Goal: Information Seeking & Learning: Learn about a topic

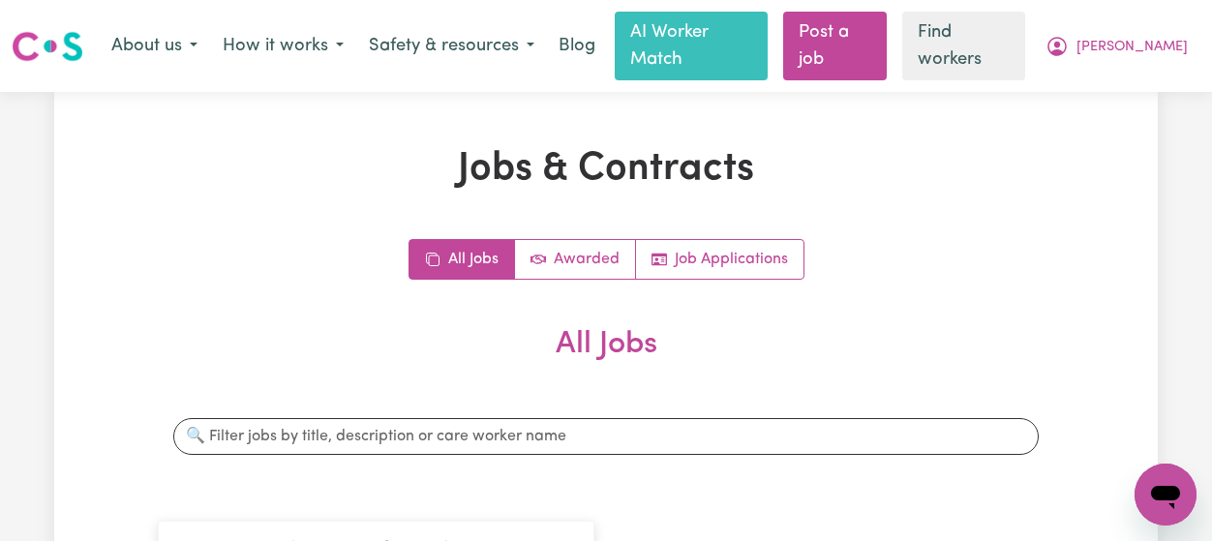
click at [1146, 37] on span "[PERSON_NAME]" at bounding box center [1132, 47] width 111 height 21
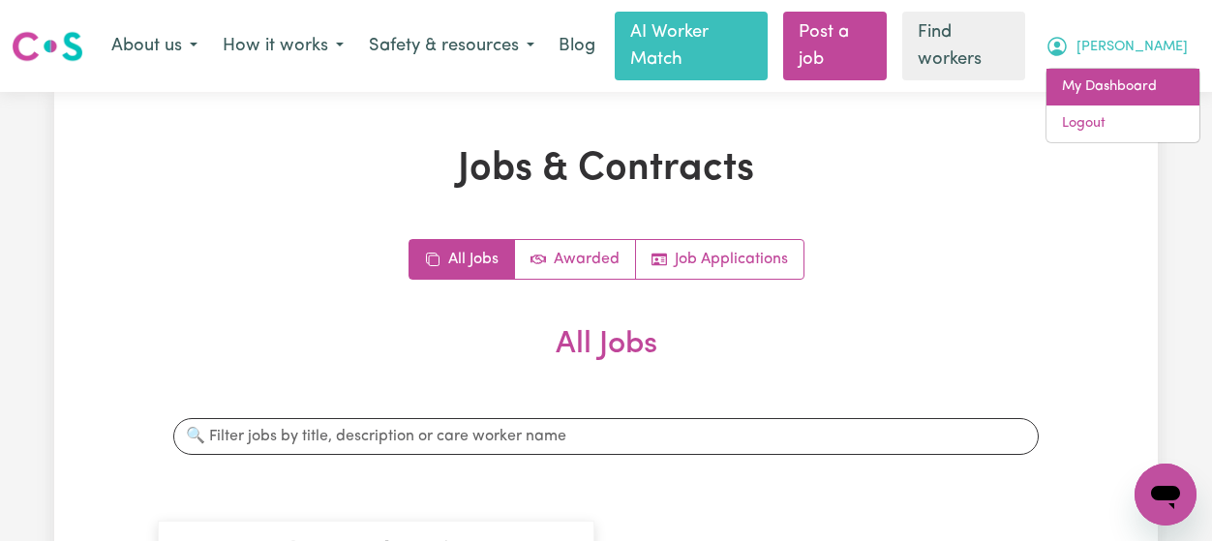
click at [1144, 75] on link "My Dashboard" at bounding box center [1123, 87] width 153 height 37
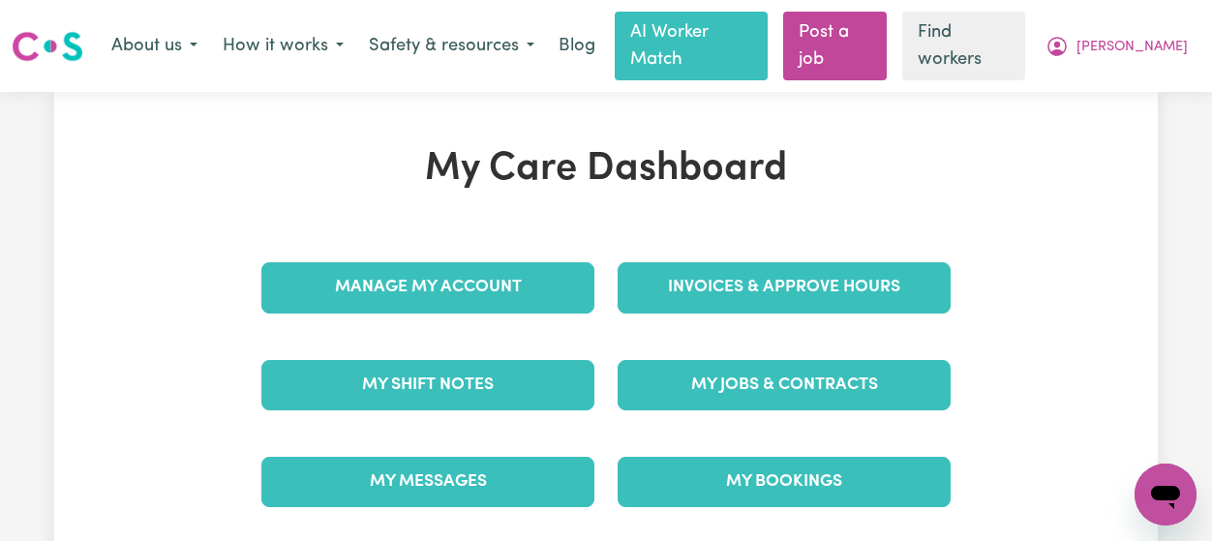
click at [568, 457] on link "My Messages" at bounding box center [427, 482] width 333 height 50
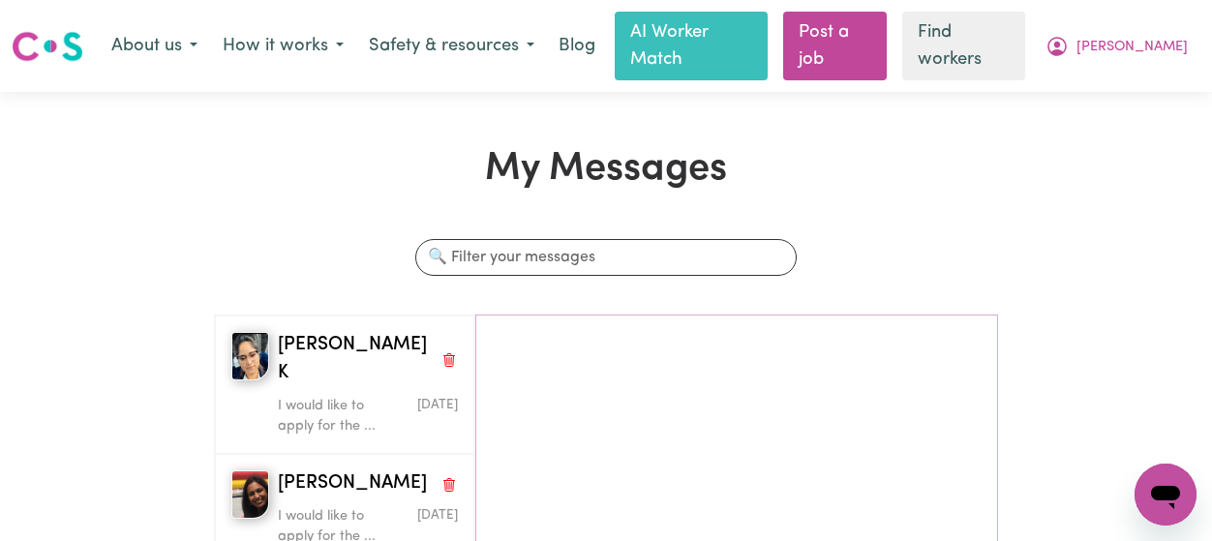
click at [428, 158] on h1 "My Messages" at bounding box center [606, 169] width 785 height 46
click at [278, 499] on div "I would like to apply for the ..." at bounding box center [338, 523] width 120 height 49
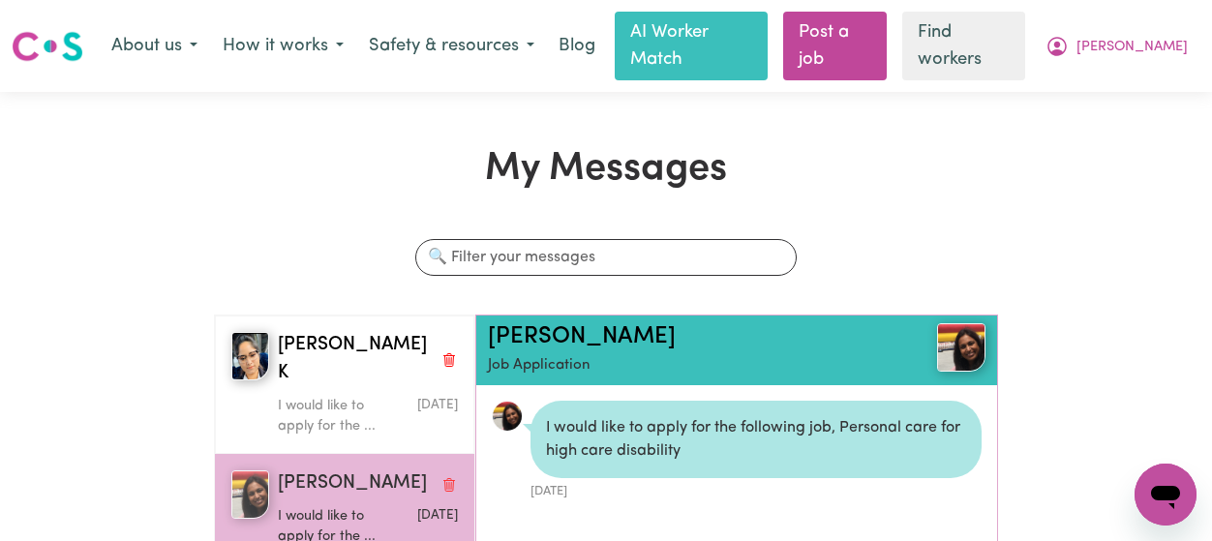
scroll to position [10, 0]
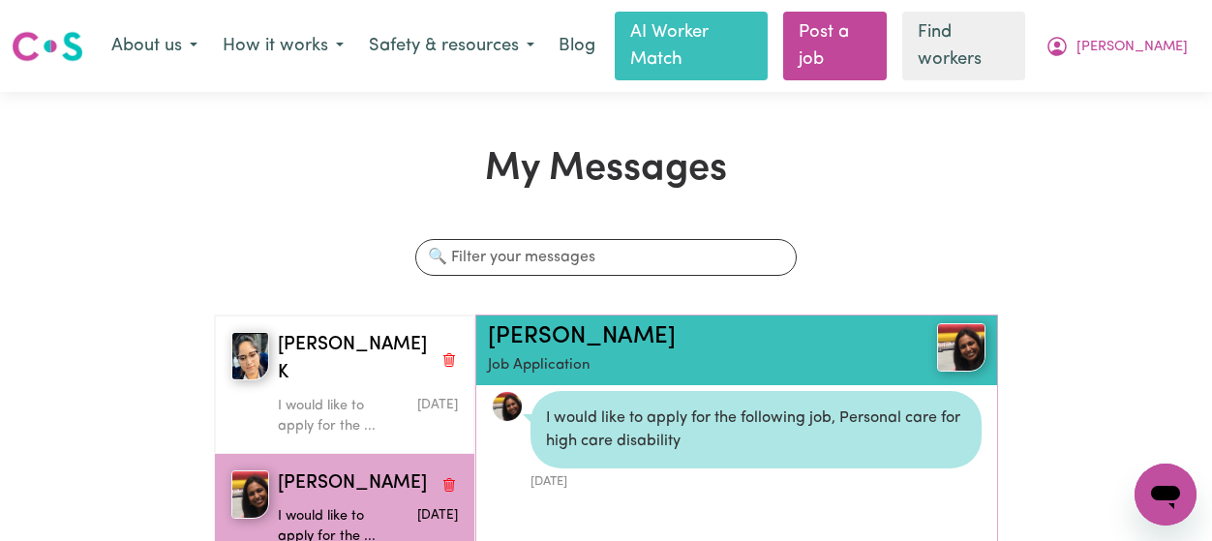
click at [509, 325] on link "[PERSON_NAME]" at bounding box center [582, 336] width 188 height 23
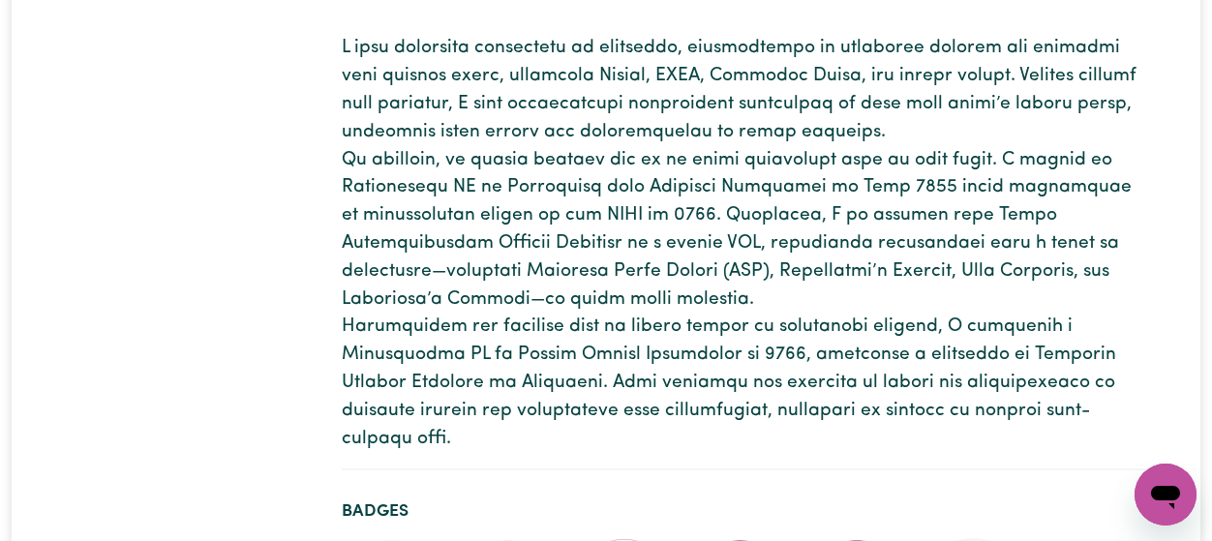
click at [936, 398] on p at bounding box center [744, 244] width 805 height 418
click at [895, 374] on p at bounding box center [744, 244] width 805 height 418
click at [927, 396] on p at bounding box center [744, 244] width 805 height 418
click at [883, 337] on p at bounding box center [744, 244] width 805 height 418
click at [959, 374] on p at bounding box center [744, 244] width 805 height 418
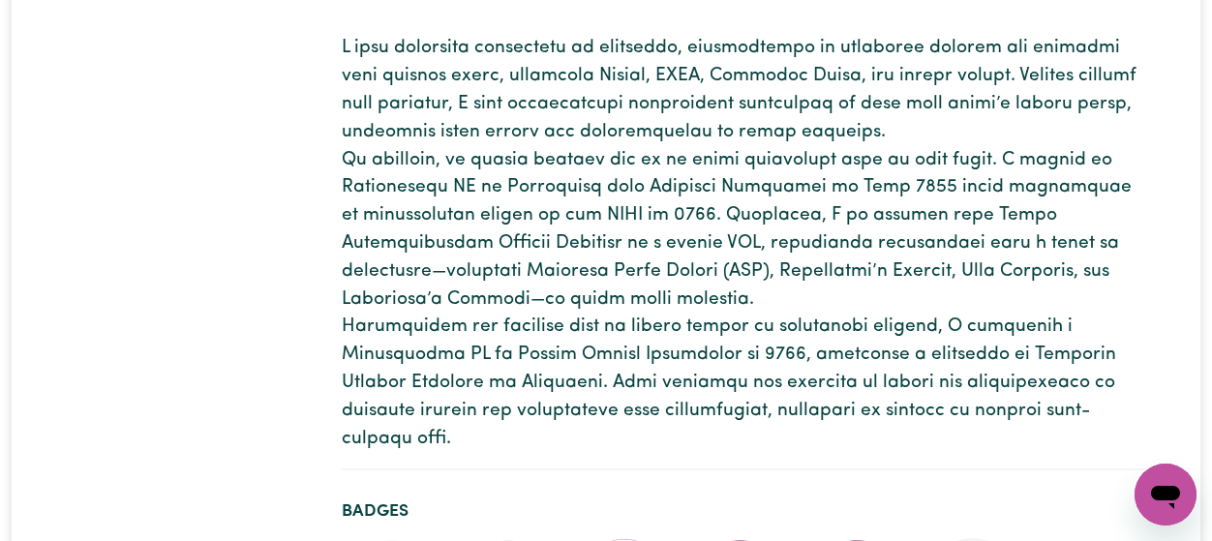
click at [903, 342] on p at bounding box center [744, 244] width 805 height 418
click at [839, 261] on p at bounding box center [744, 244] width 805 height 418
click at [953, 332] on p at bounding box center [744, 244] width 805 height 418
click at [872, 276] on p at bounding box center [744, 244] width 805 height 418
click at [932, 311] on p at bounding box center [744, 244] width 805 height 418
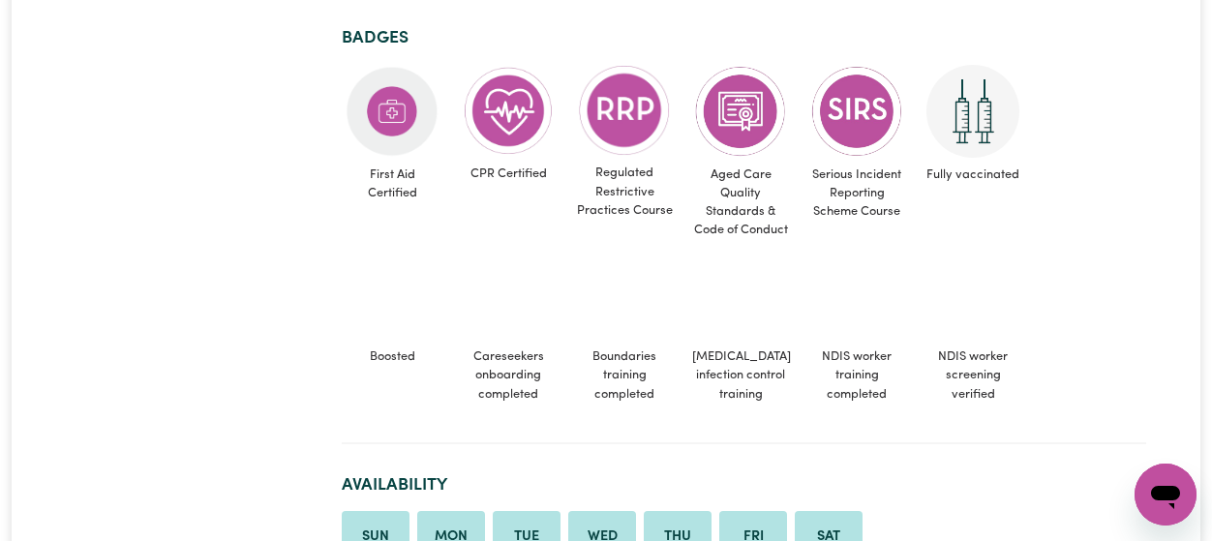
scroll to position [1422, 0]
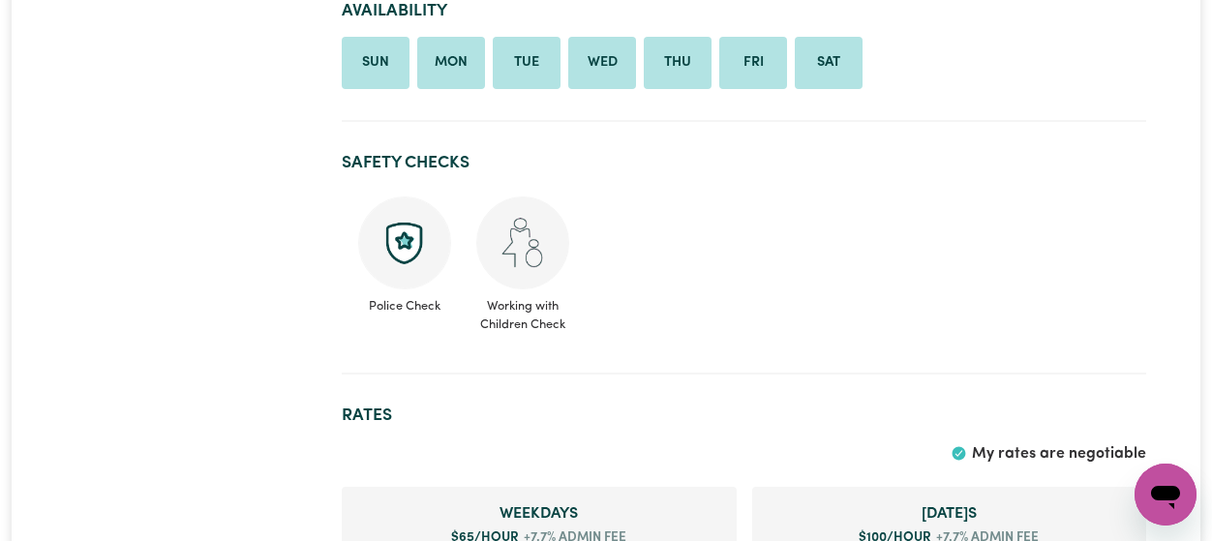
click at [982, 446] on span "My rates are negotiable" at bounding box center [1059, 453] width 174 height 15
click at [852, 328] on section "Safety Checks Police Check Working with Children Check" at bounding box center [744, 256] width 805 height 237
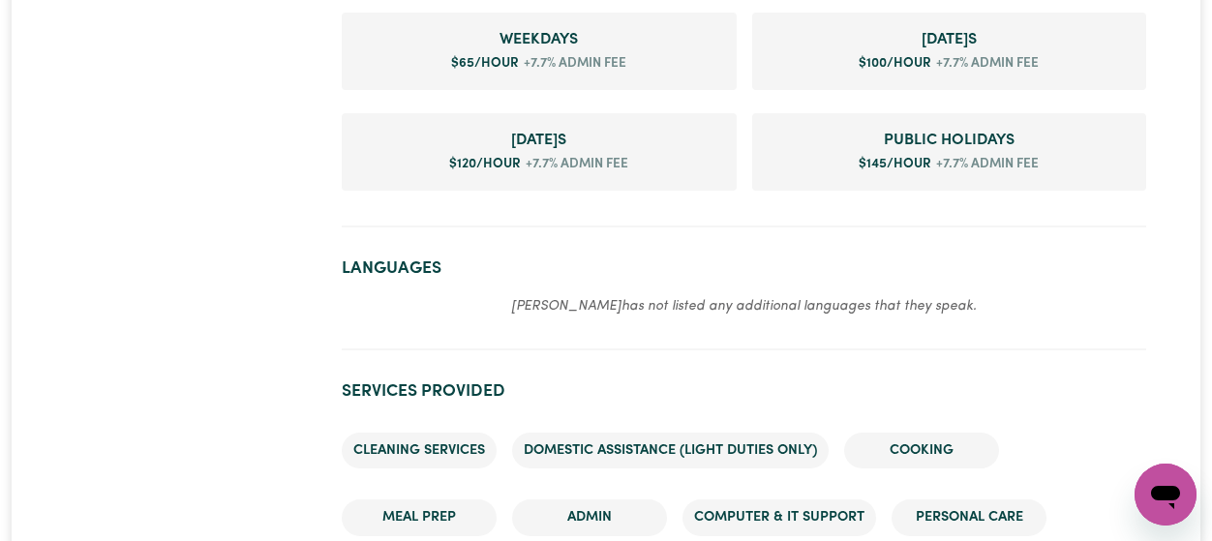
click at [788, 259] on h2 "Languages" at bounding box center [744, 269] width 805 height 20
click at [868, 327] on div "[PERSON_NAME] [GEOGRAPHIC_DATA][PERSON_NAME] 4.5 hours completed Contact Invite…" at bounding box center [744, 504] width 828 height 4368
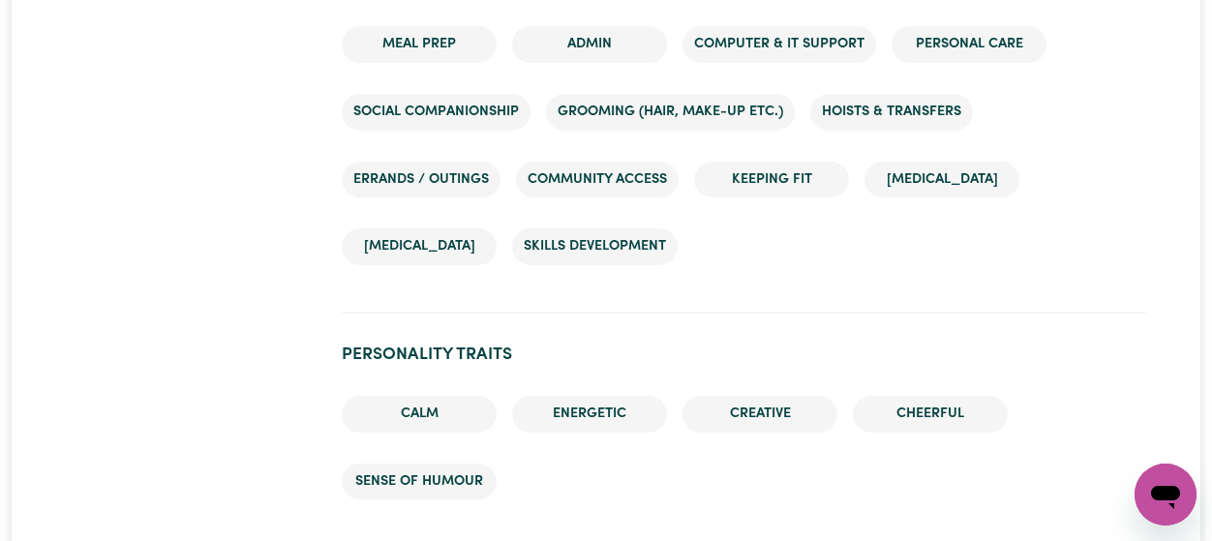
click at [975, 329] on section "Personality traits Calm Energetic Creative Cheerful Sense of Humour" at bounding box center [744, 438] width 805 height 219
click at [941, 290] on div "[PERSON_NAME] [GEOGRAPHIC_DATA][PERSON_NAME] 4.5 hours completed Contact Invite…" at bounding box center [744, 30] width 828 height 4368
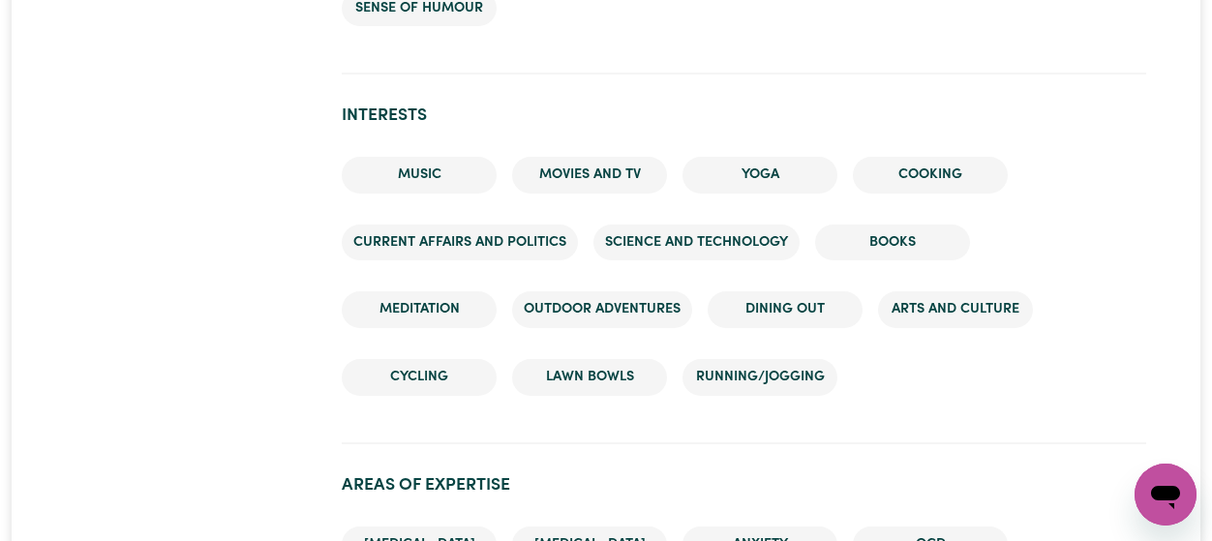
click at [1029, 368] on ul "Music Movies and TV Yoga Cooking Current Affairs and Politics Science and Techn…" at bounding box center [744, 275] width 805 height 269
click at [986, 339] on ul "Music Movies and TV Yoga Cooking Current Affairs and Politics Science and Techn…" at bounding box center [744, 275] width 805 height 269
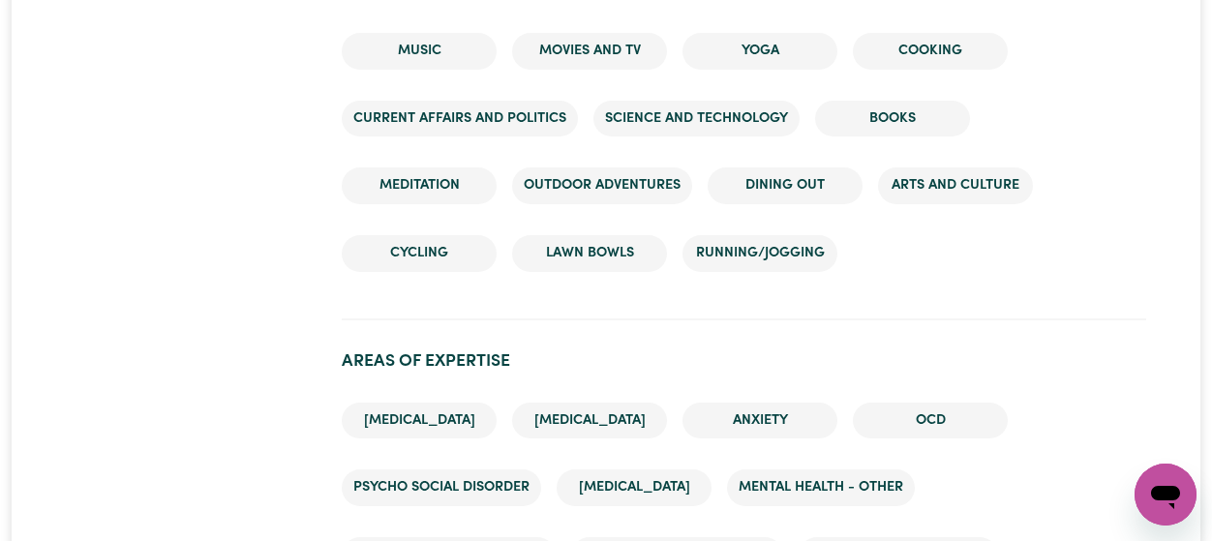
scroll to position [3317, 0]
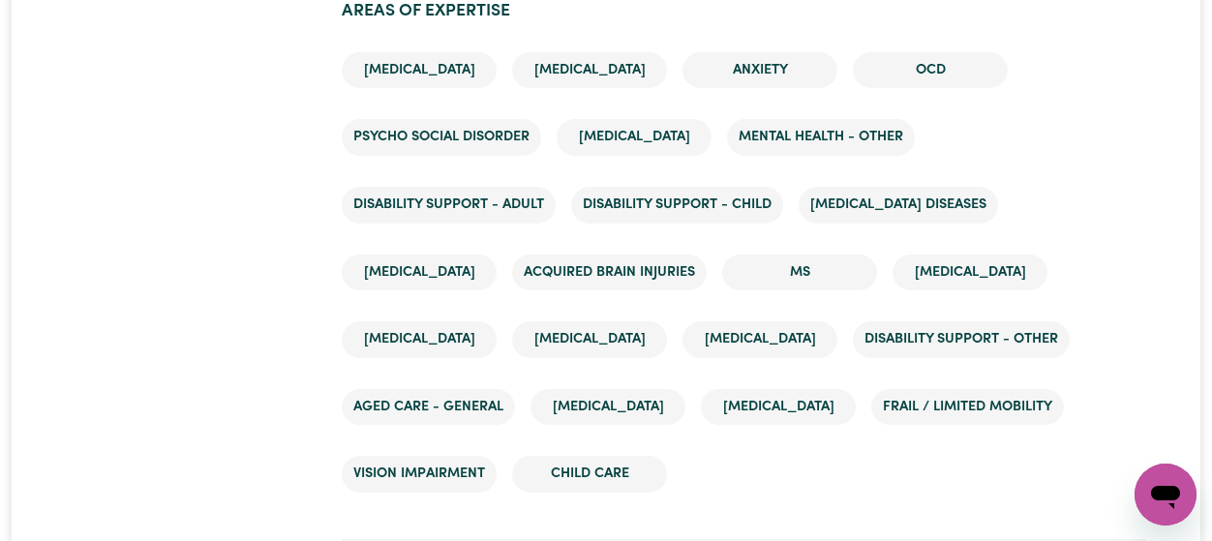
click at [994, 350] on ul "[MEDICAL_DATA] [MEDICAL_DATA] OCD Psycho social disorder [MEDICAL_DATA] Mental …" at bounding box center [744, 273] width 805 height 472
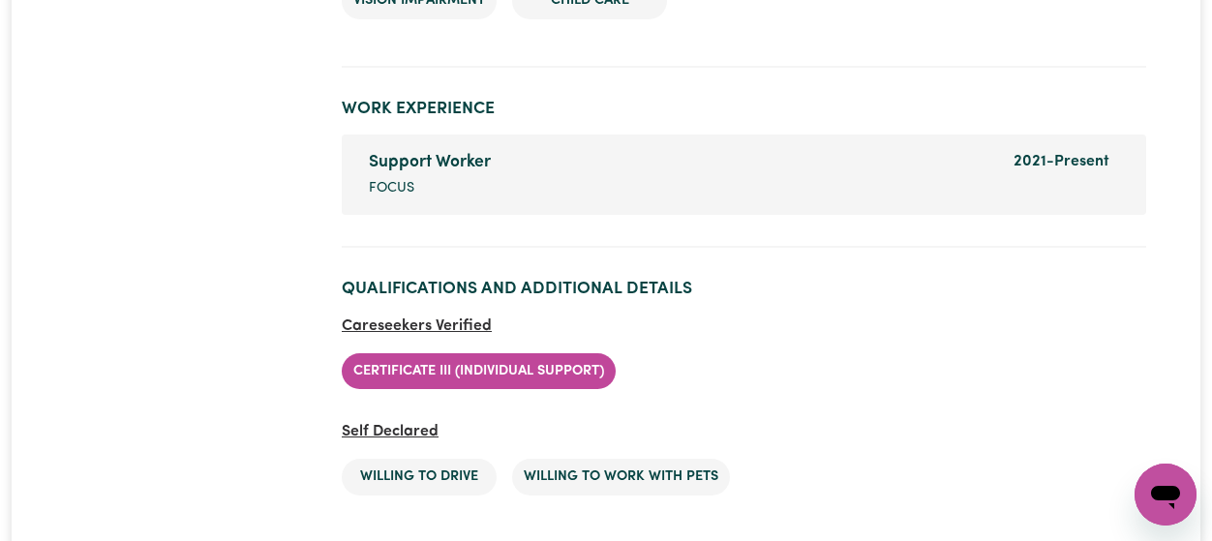
click at [895, 274] on section "Qualifications and Additional Details Careseekers Verified Certificate III (Ind…" at bounding box center [744, 403] width 805 height 281
click at [991, 338] on ul "Certificate III (Individual Support)" at bounding box center [744, 372] width 805 height 68
click at [848, 217] on section "Work Experience Support Worker Company name Focus Dates of employment 2021 - Pr…" at bounding box center [744, 165] width 805 height 165
click at [868, 279] on h2 "Qualifications and Additional Details" at bounding box center [744, 289] width 805 height 20
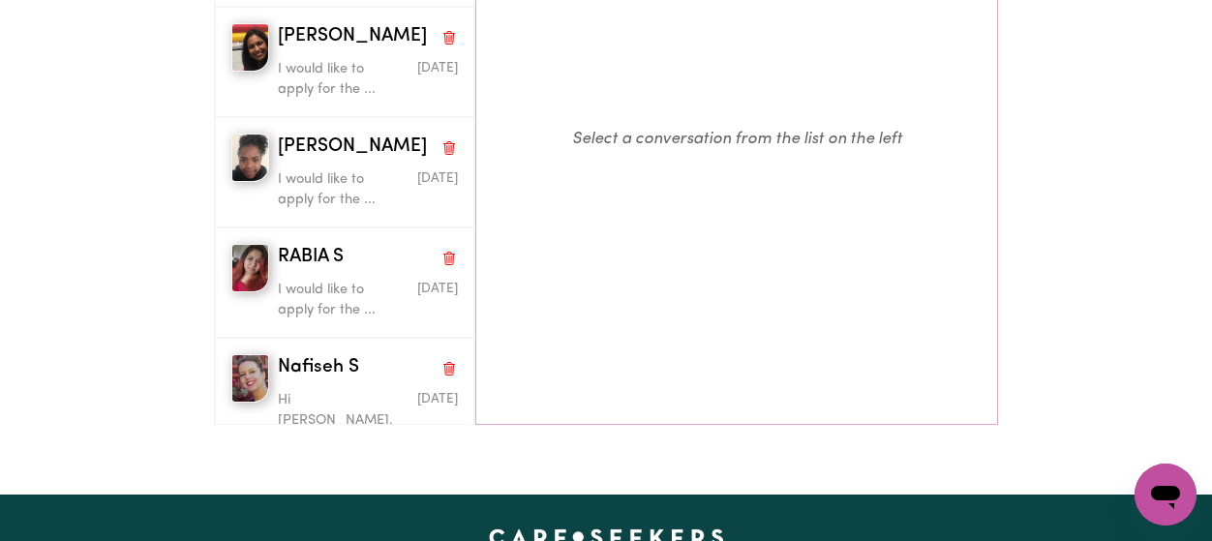
scroll to position [474, 0]
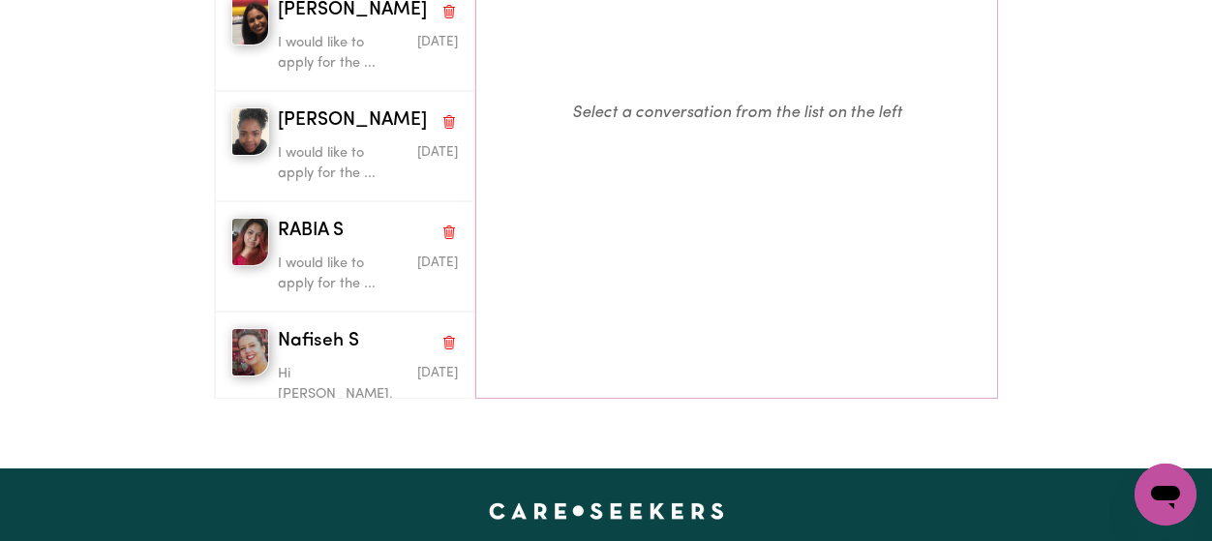
click at [515, 185] on p "Select a conversation from the list on the left" at bounding box center [736, 113] width 521 height 542
click at [573, 182] on p "Select a conversation from the list on the left" at bounding box center [736, 113] width 521 height 542
click at [724, 200] on p "Select a conversation from the list on the left" at bounding box center [736, 113] width 521 height 542
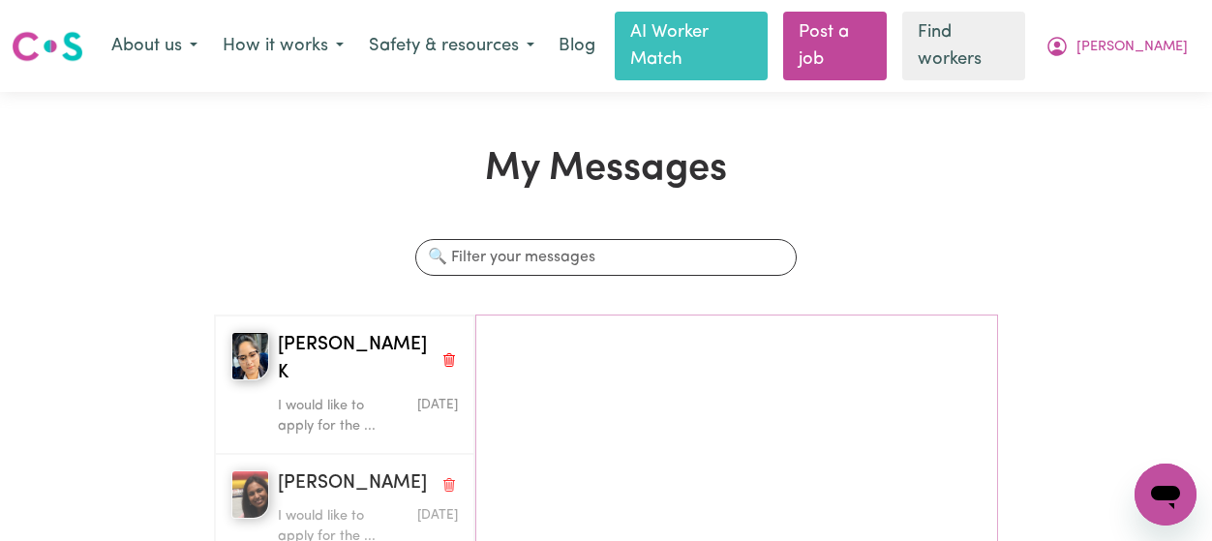
click at [320, 506] on p "I would like to apply for the ..." at bounding box center [338, 527] width 120 height 42
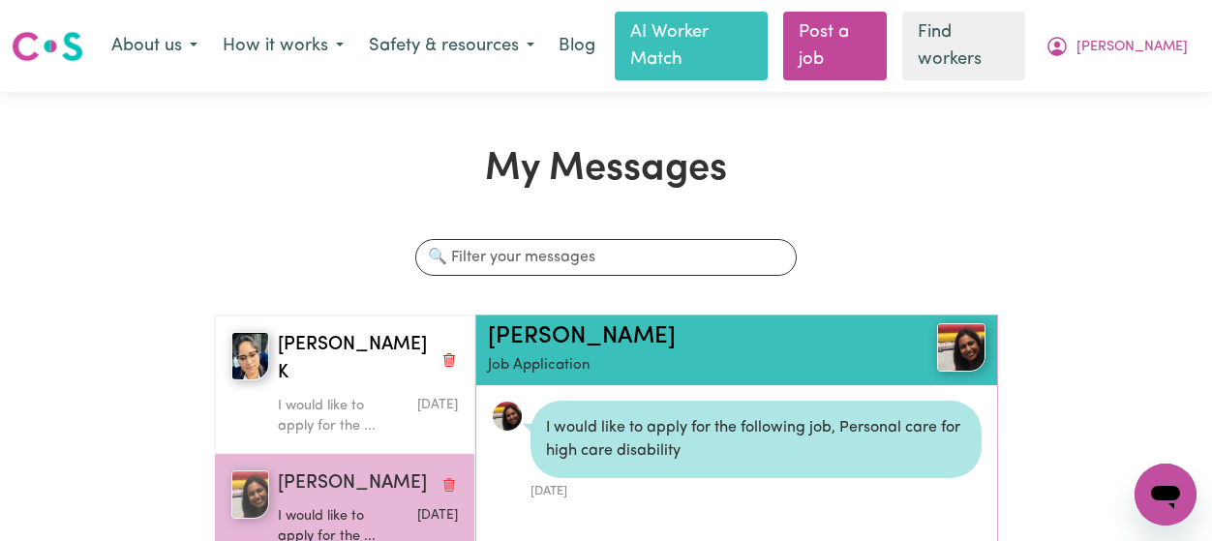
scroll to position [10, 0]
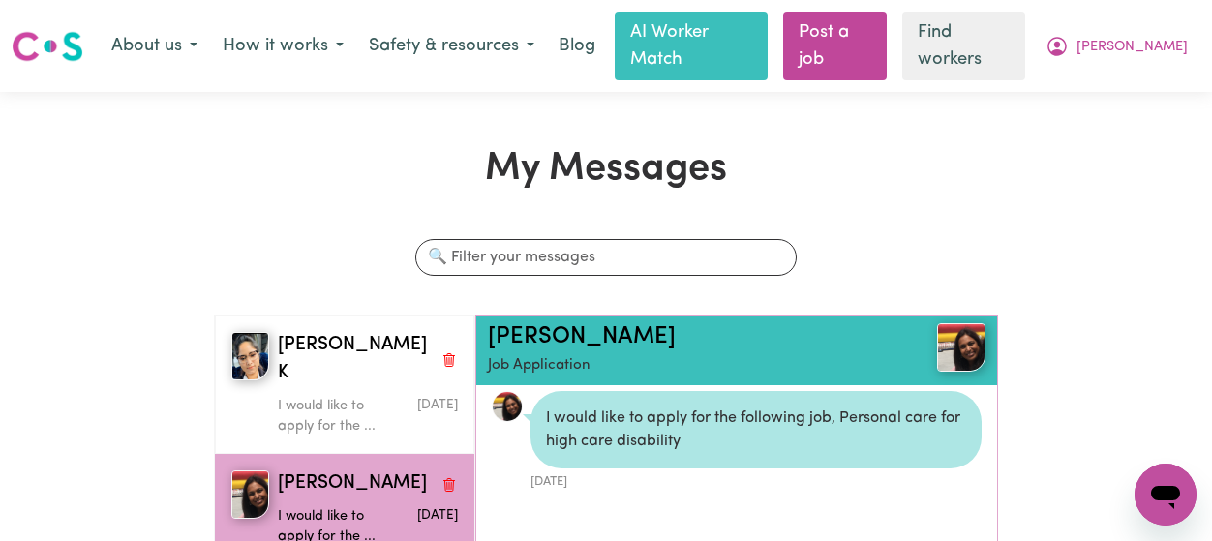
click at [533, 325] on link "[PERSON_NAME]" at bounding box center [582, 336] width 188 height 23
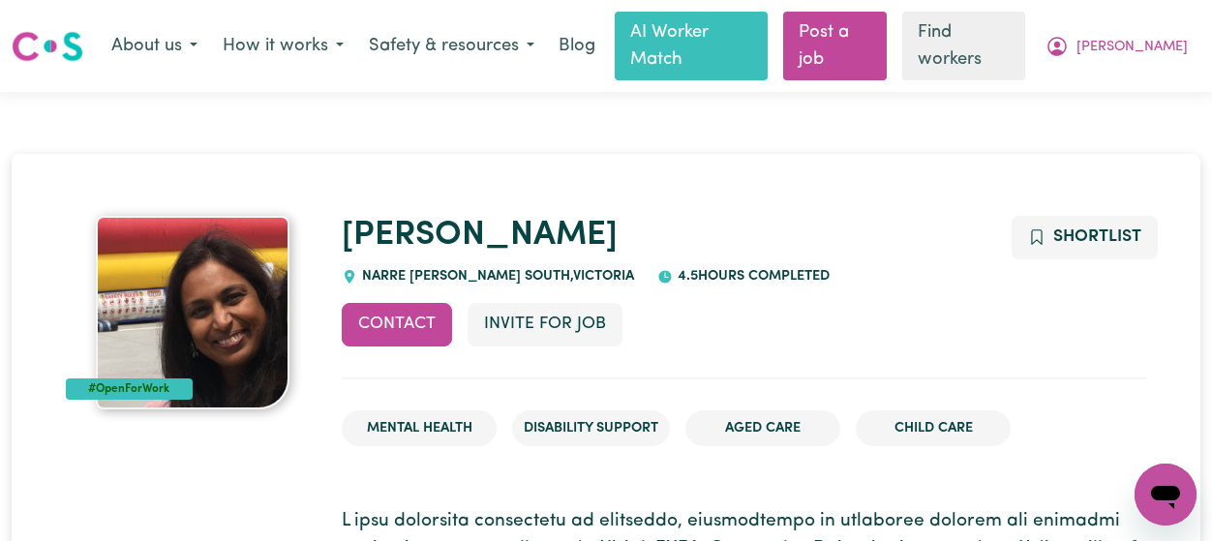
click at [505, 216] on h1 "[PERSON_NAME]" at bounding box center [744, 236] width 805 height 41
click at [535, 216] on h1 "[PERSON_NAME]" at bounding box center [744, 236] width 805 height 41
click at [604, 216] on h1 "[PERSON_NAME]" at bounding box center [744, 236] width 805 height 41
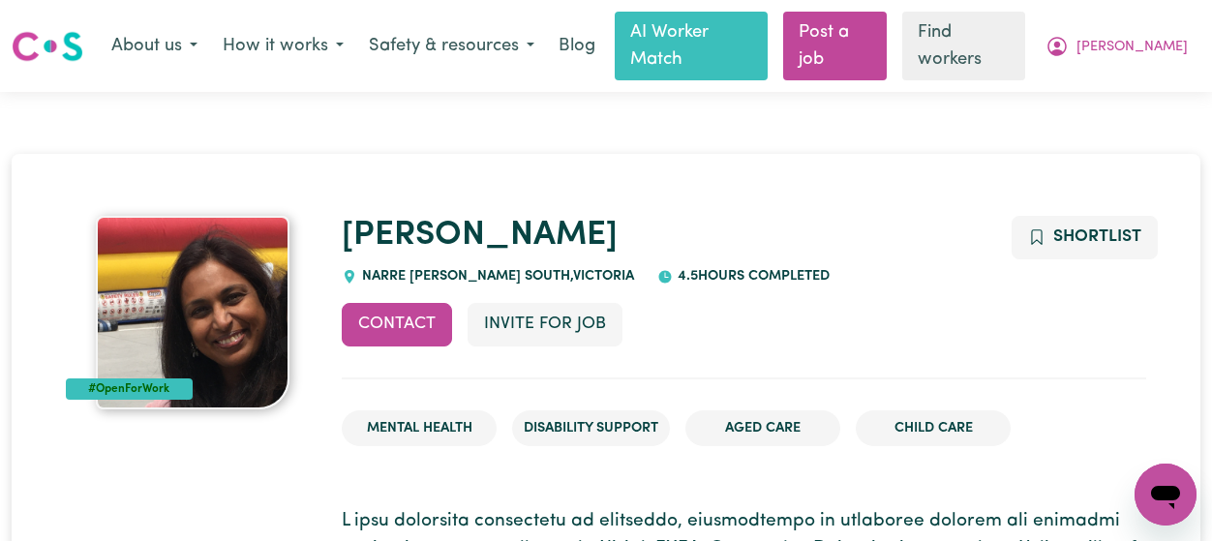
click at [606, 232] on div "[PERSON_NAME] NARRE [PERSON_NAME] SOUTH , [GEOGRAPHIC_DATA] 4.5 hours completed" at bounding box center [744, 252] width 805 height 72
